Goal: Navigation & Orientation: Find specific page/section

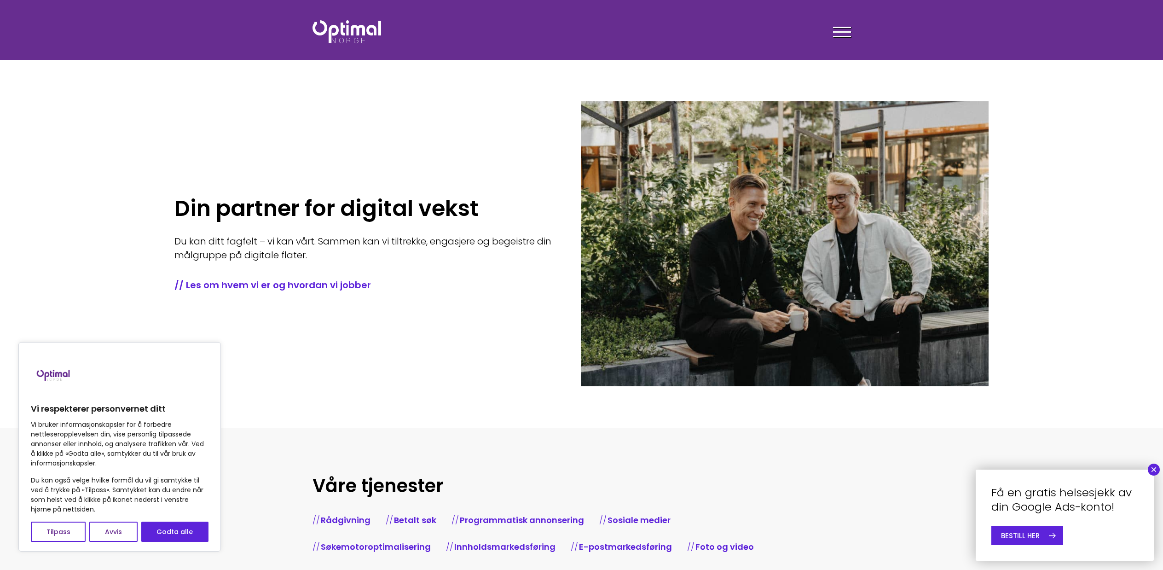
click at [864, 17] on header "Tjenester Menneskene Om oss Kontakt oss Kundecaser Artikler Ledige stillinger F…" at bounding box center [581, 30] width 1163 height 60
click at [848, 27] on span at bounding box center [842, 27] width 18 height 1
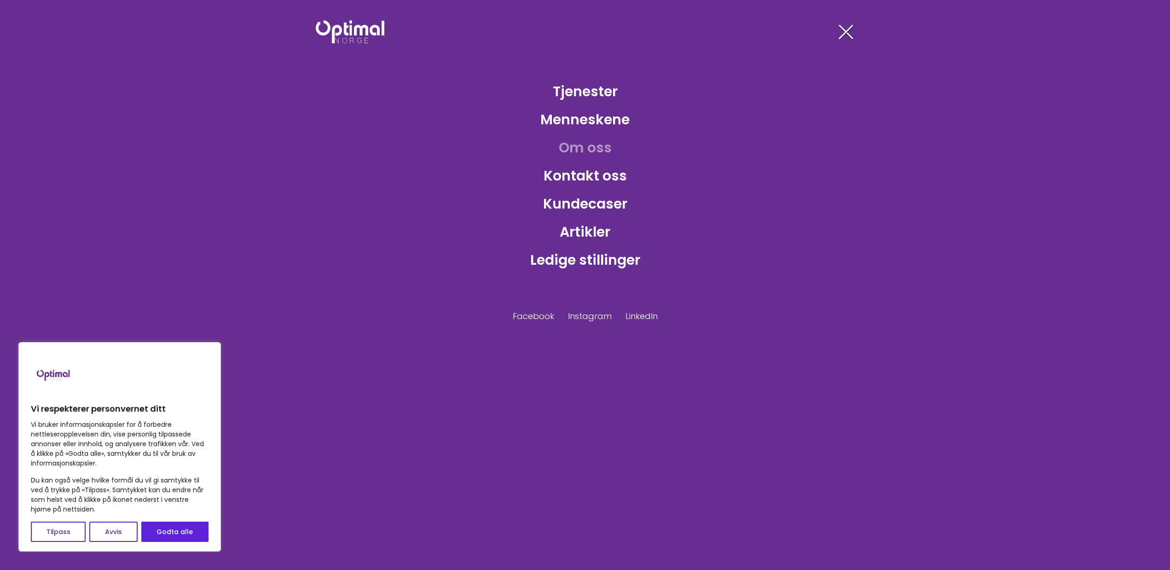
click at [578, 133] on link "Om oss" at bounding box center [586, 148] width 68 height 30
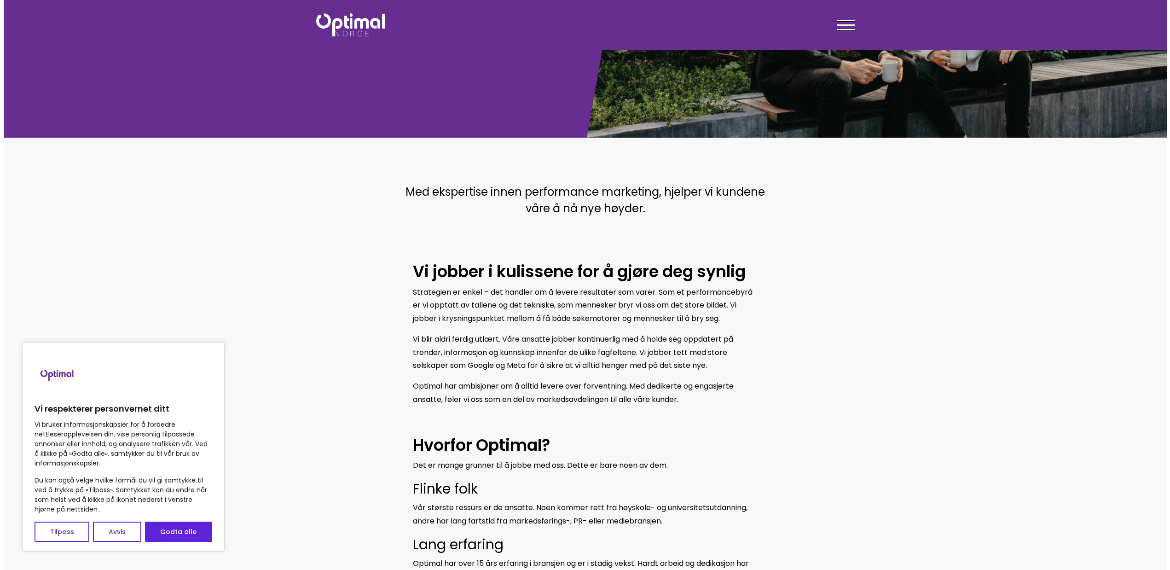
scroll to position [92, 0]
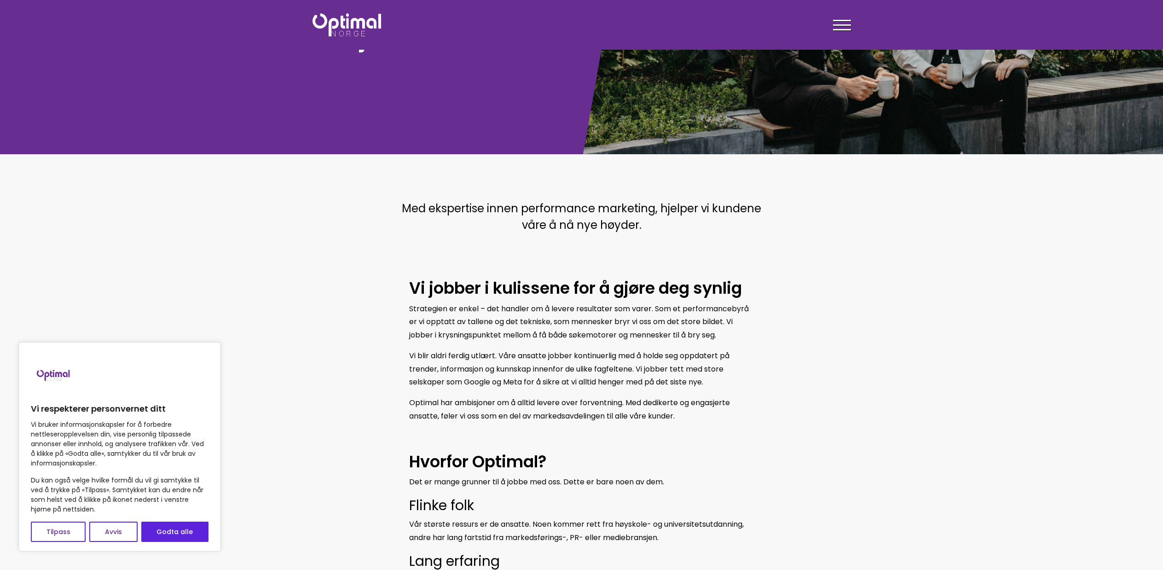
click at [850, 3] on header "Tjenester Menneskene Om oss Kontakt oss Kundecaser Artikler Ledige stillinger F…" at bounding box center [581, 25] width 1163 height 50
click at [837, 23] on div at bounding box center [842, 26] width 18 height 23
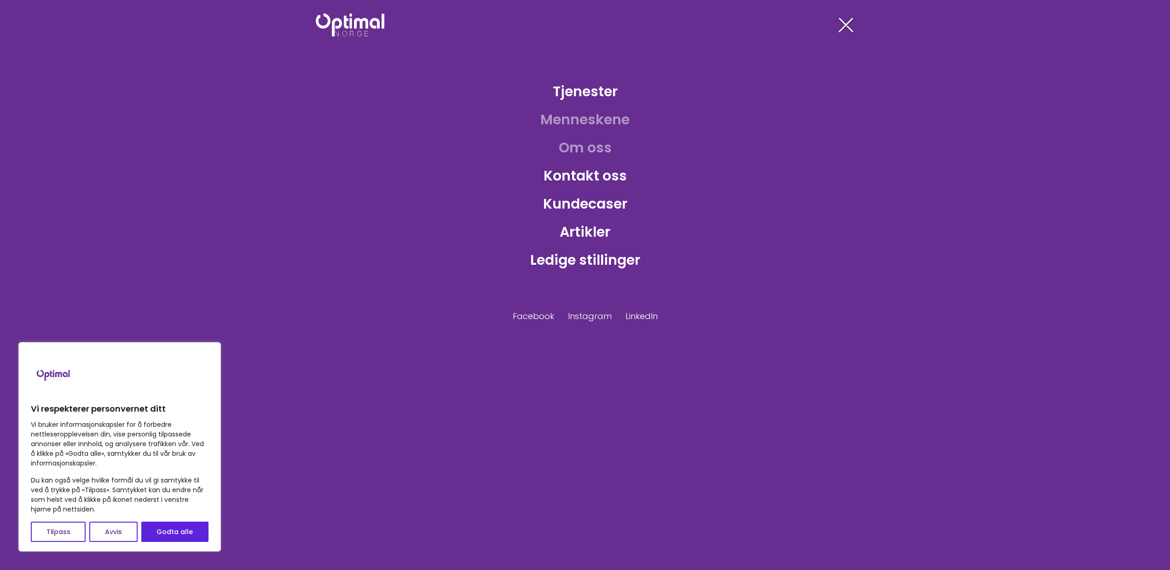
click at [560, 126] on link "Menneskene" at bounding box center [585, 120] width 104 height 30
